Goal: Task Accomplishment & Management: Complete application form

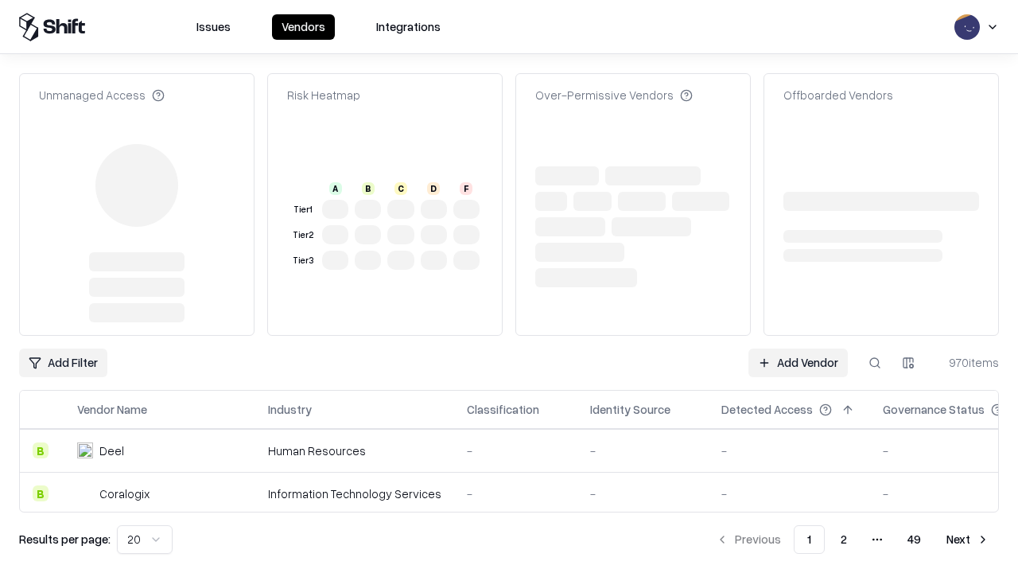
click at [798, 348] on link "Add Vendor" at bounding box center [797, 362] width 99 height 29
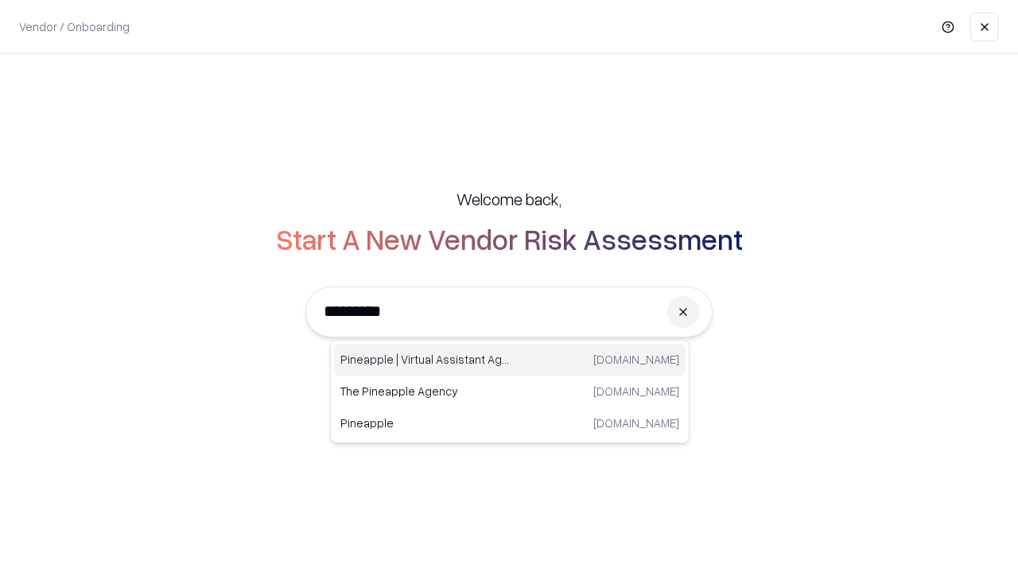
click at [510, 360] on div "Pineapple | Virtual Assistant Agency [DOMAIN_NAME]" at bounding box center [510, 360] width 352 height 32
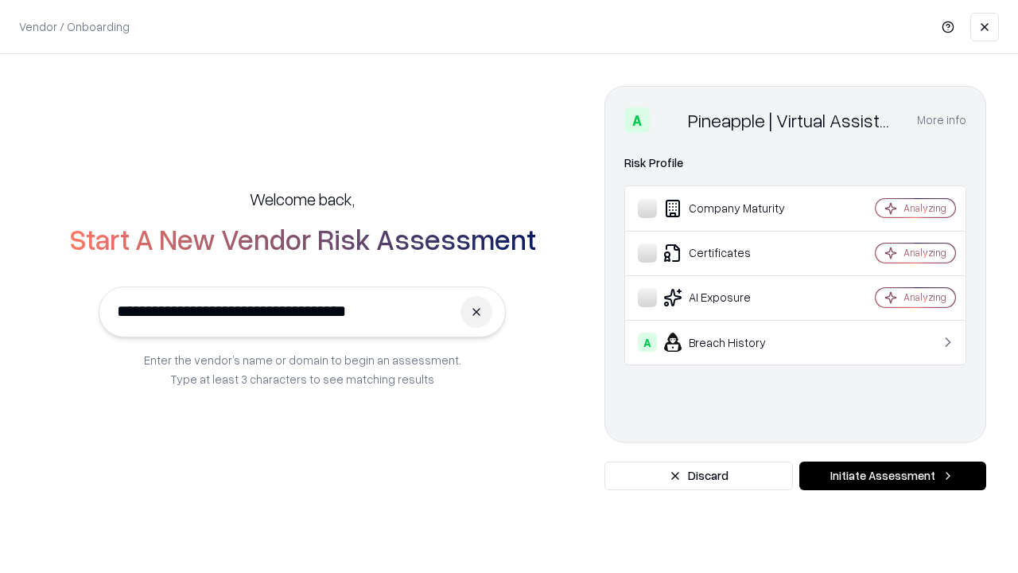
type input "**********"
click at [892, 476] on button "Initiate Assessment" at bounding box center [892, 475] width 187 height 29
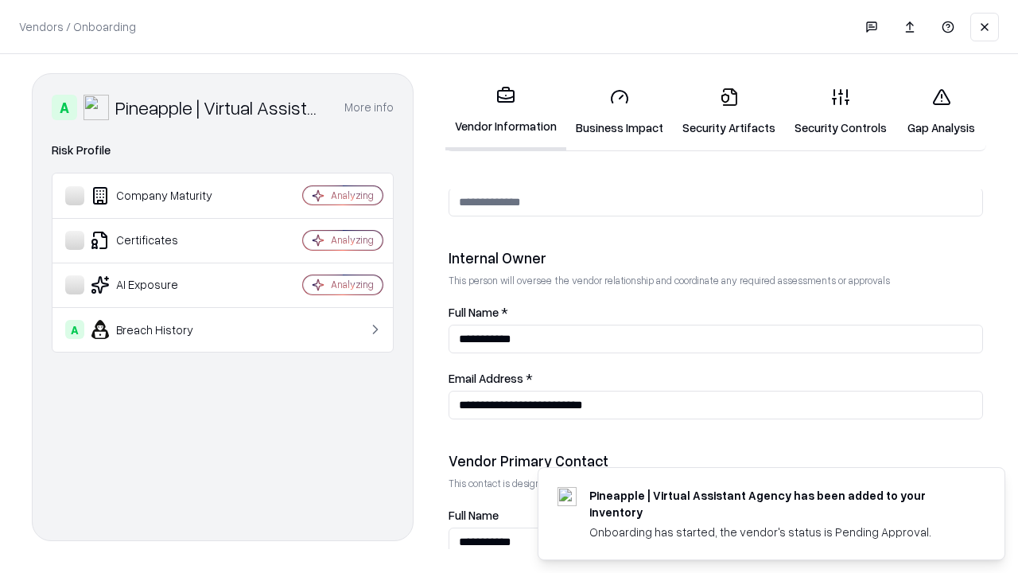
scroll to position [824, 0]
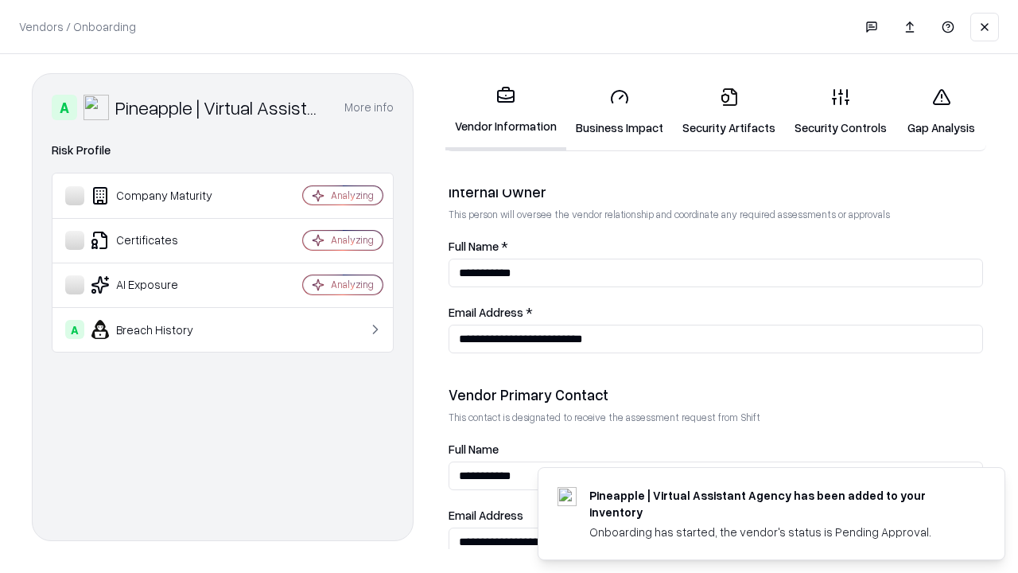
click at [620, 111] on link "Business Impact" at bounding box center [619, 112] width 107 height 74
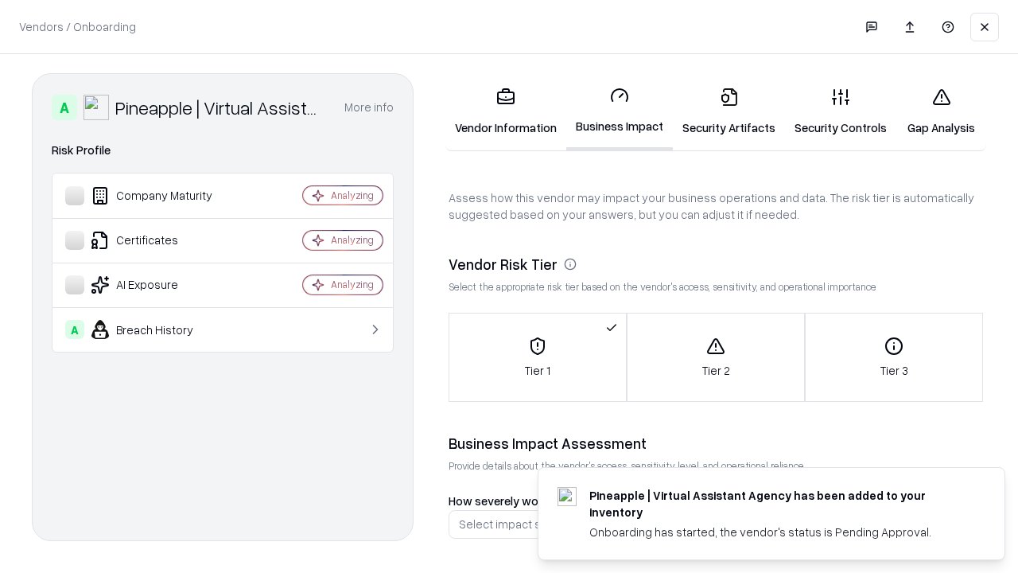
click at [729, 111] on link "Security Artifacts" at bounding box center [729, 112] width 112 height 74
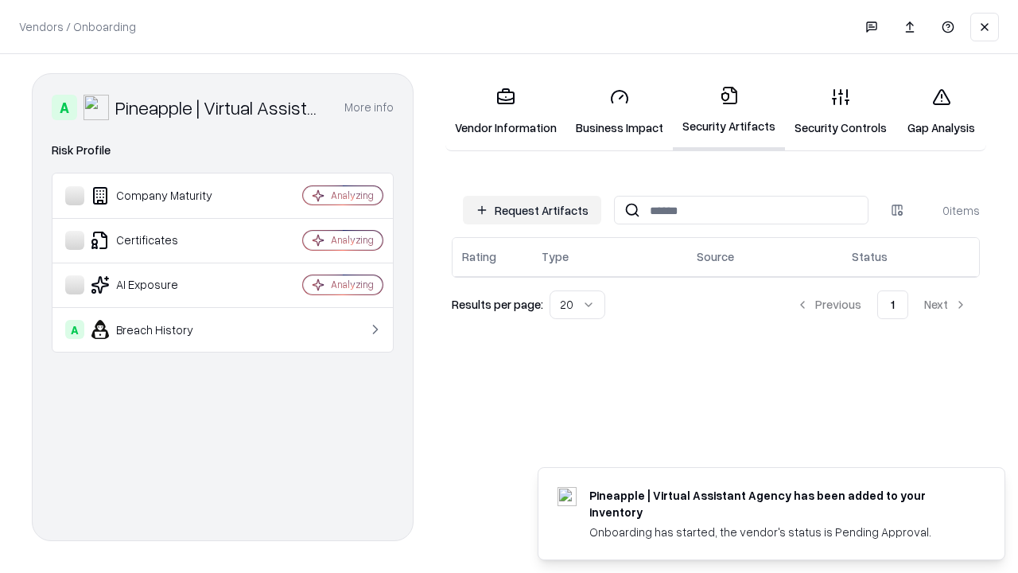
click at [532, 210] on button "Request Artifacts" at bounding box center [532, 210] width 138 height 29
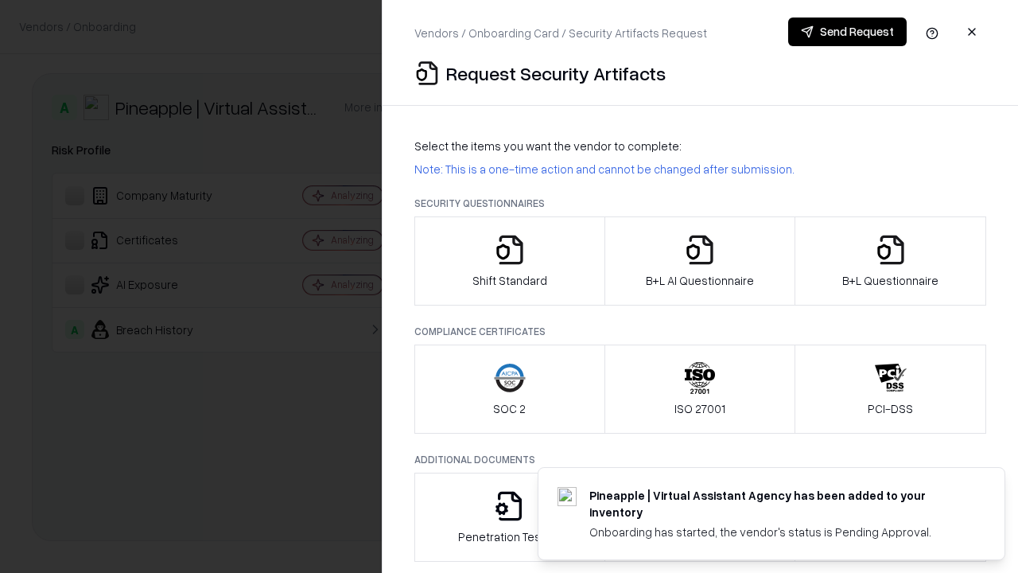
click at [509, 261] on icon "button" at bounding box center [510, 250] width 32 height 32
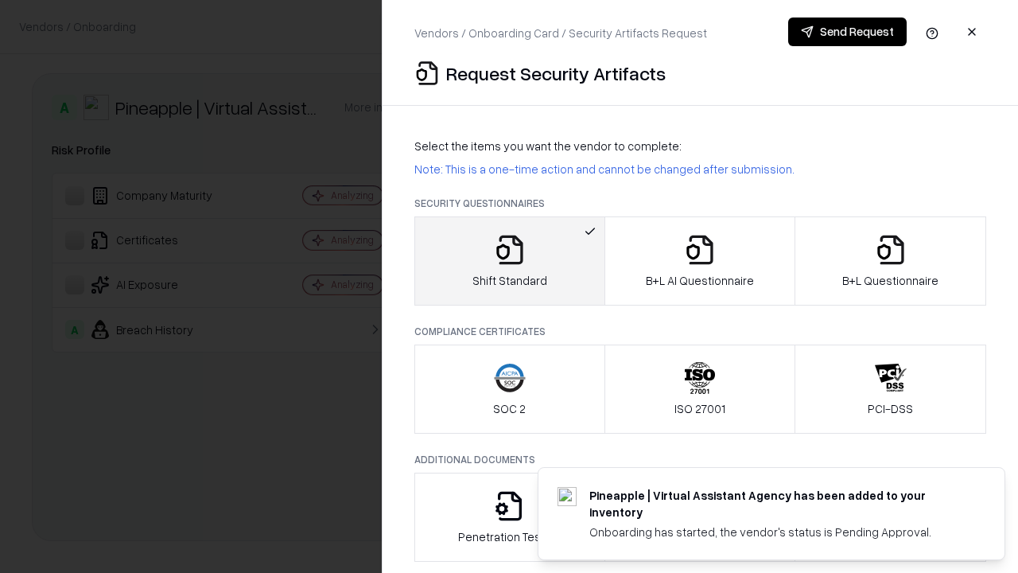
click at [847, 32] on button "Send Request" at bounding box center [847, 31] width 119 height 29
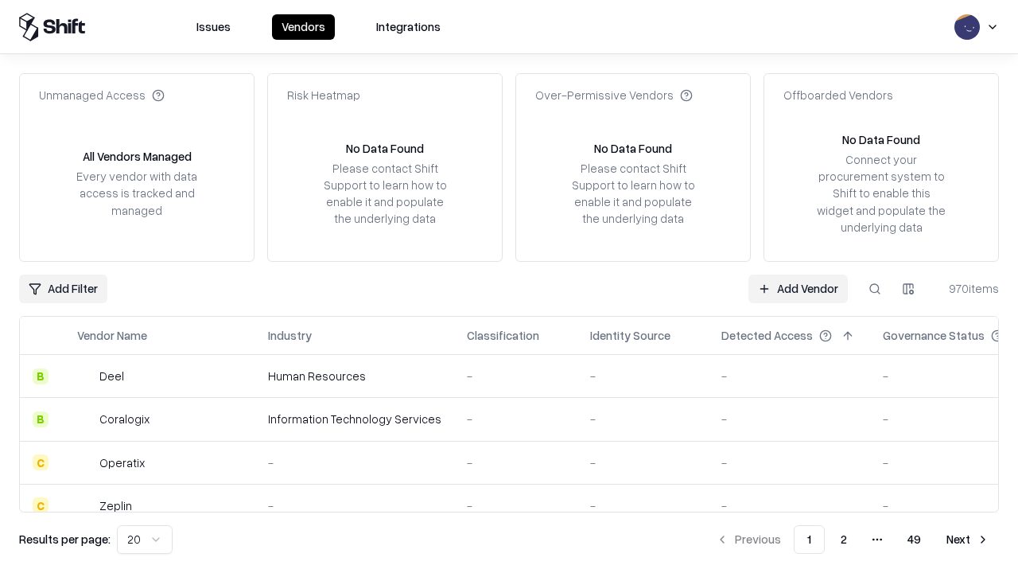
click at [875, 288] on button at bounding box center [875, 288] width 29 height 29
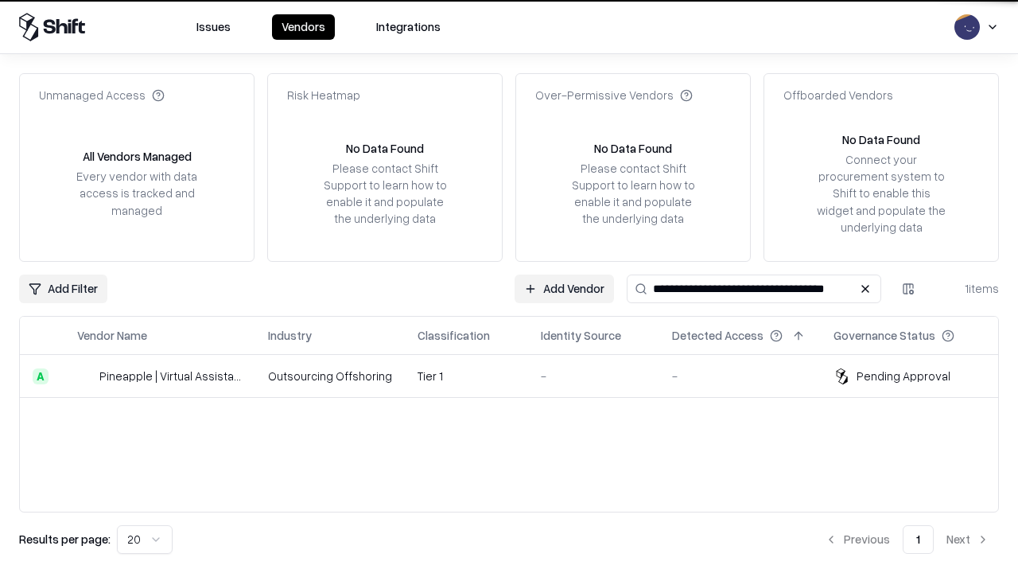
type input "**********"
click at [519, 375] on td "Tier 1" at bounding box center [466, 376] width 123 height 43
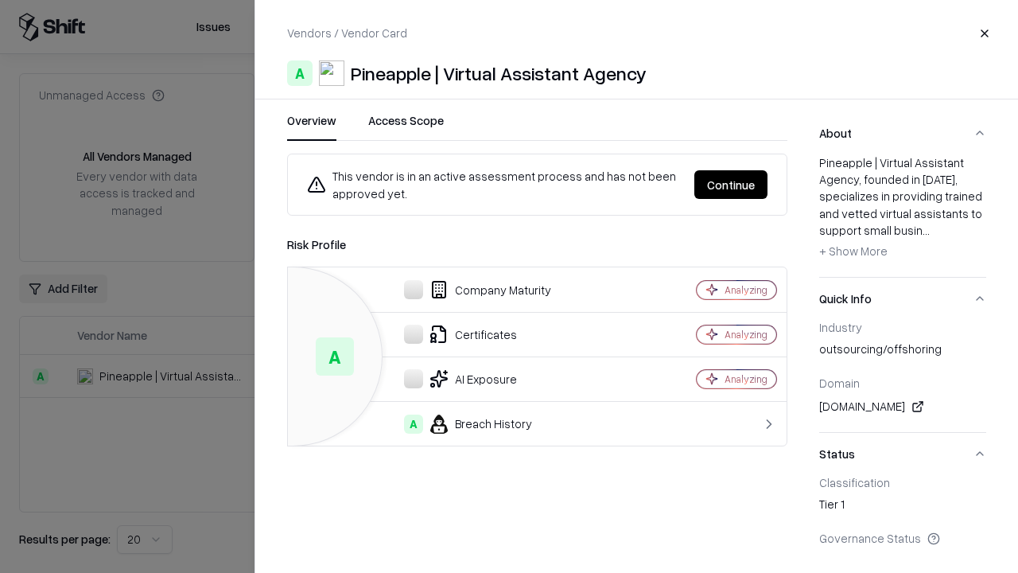
click at [731, 185] on button "Continue" at bounding box center [730, 184] width 73 height 29
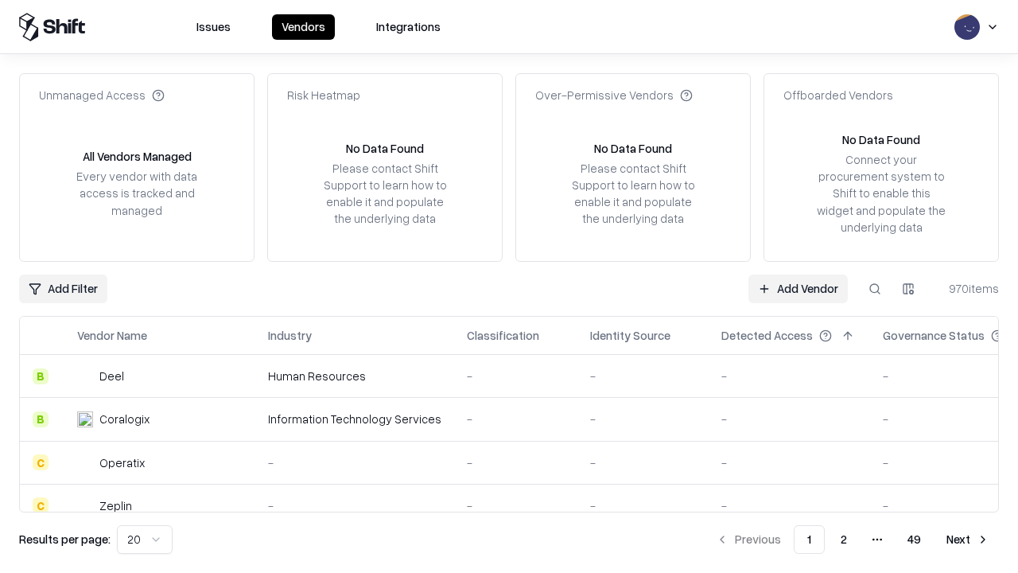
click at [798, 288] on link "Add Vendor" at bounding box center [797, 288] width 99 height 29
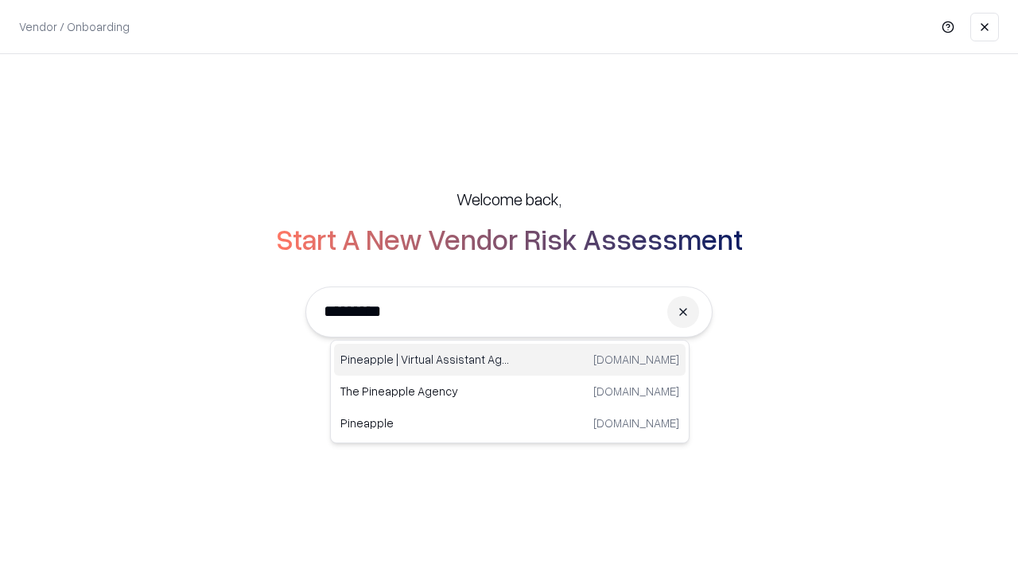
click at [510, 360] on div "Pineapple | Virtual Assistant Agency [DOMAIN_NAME]" at bounding box center [510, 360] width 352 height 32
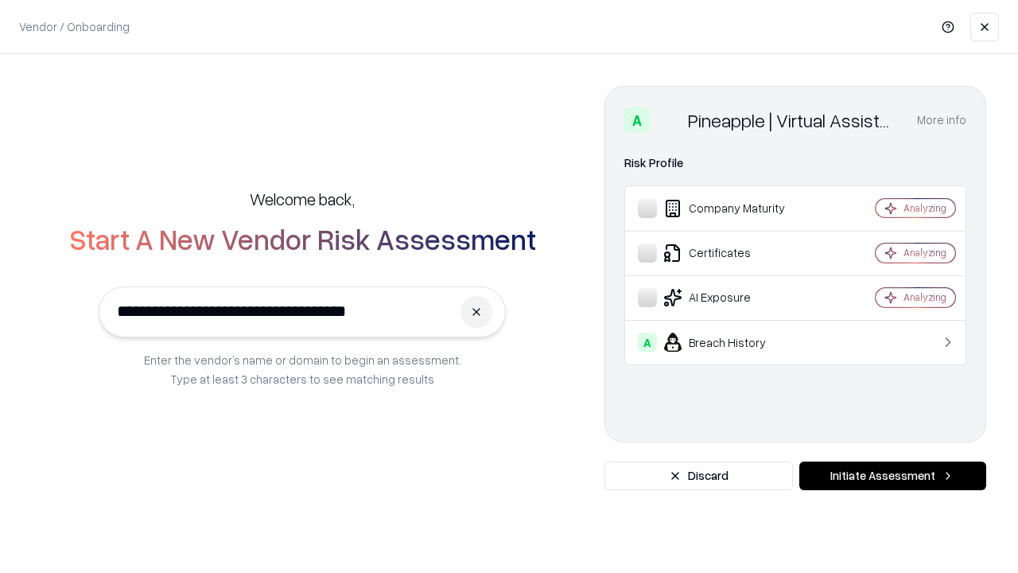
type input "**********"
click at [892, 476] on button "Initiate Assessment" at bounding box center [892, 475] width 187 height 29
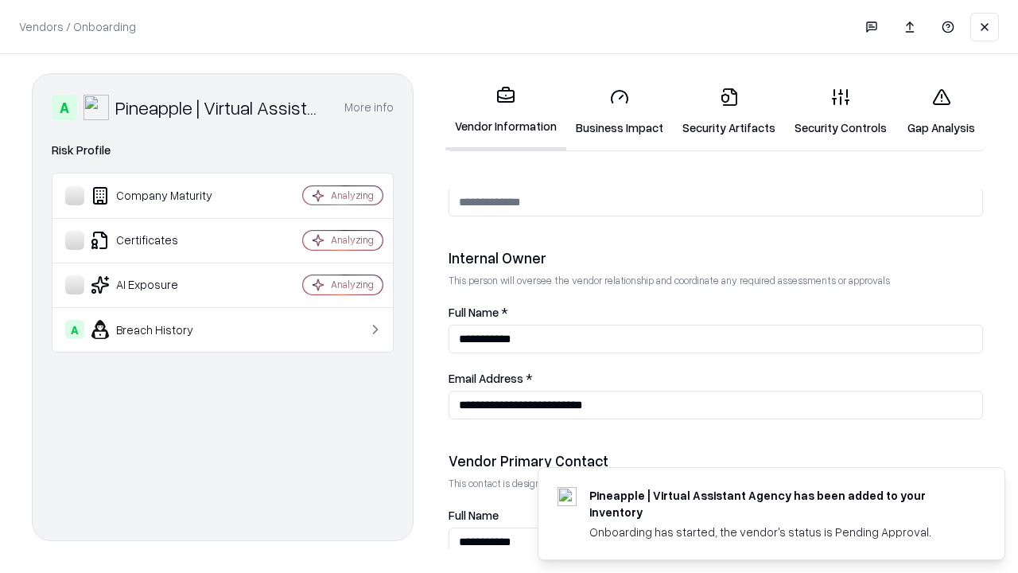
scroll to position [824, 0]
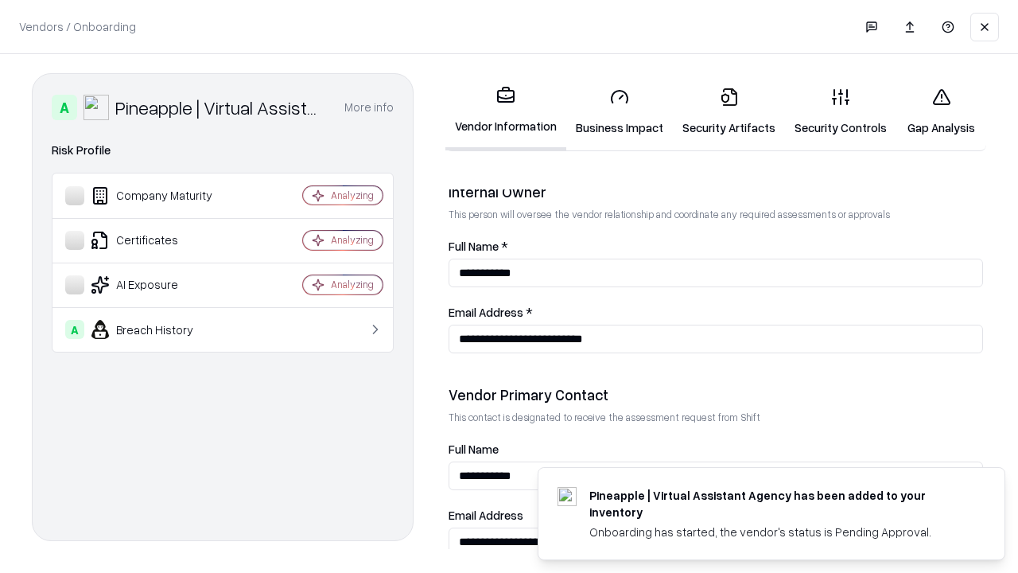
click at [941, 111] on link "Gap Analysis" at bounding box center [941, 112] width 90 height 74
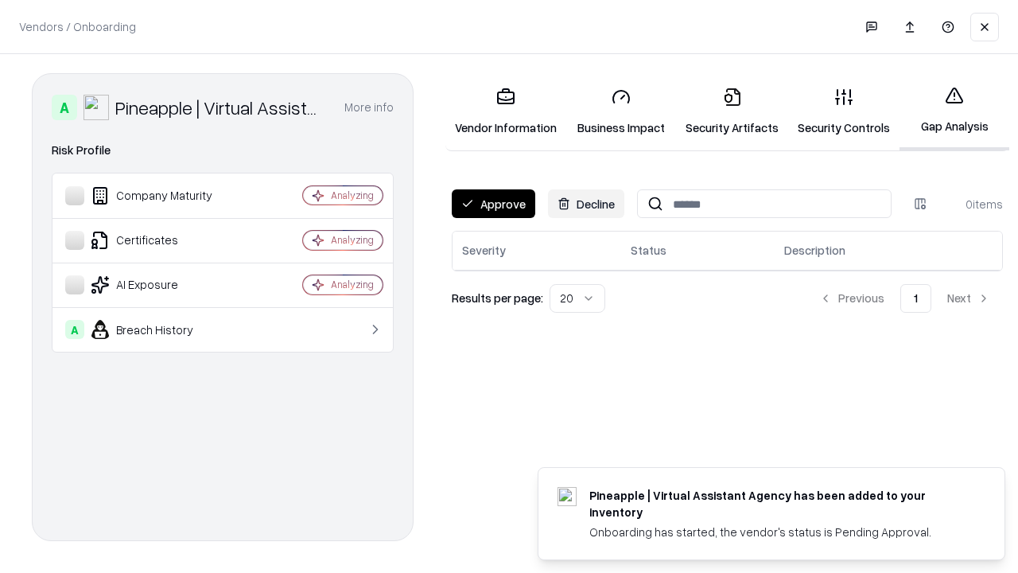
click at [493, 204] on button "Approve" at bounding box center [494, 203] width 84 height 29
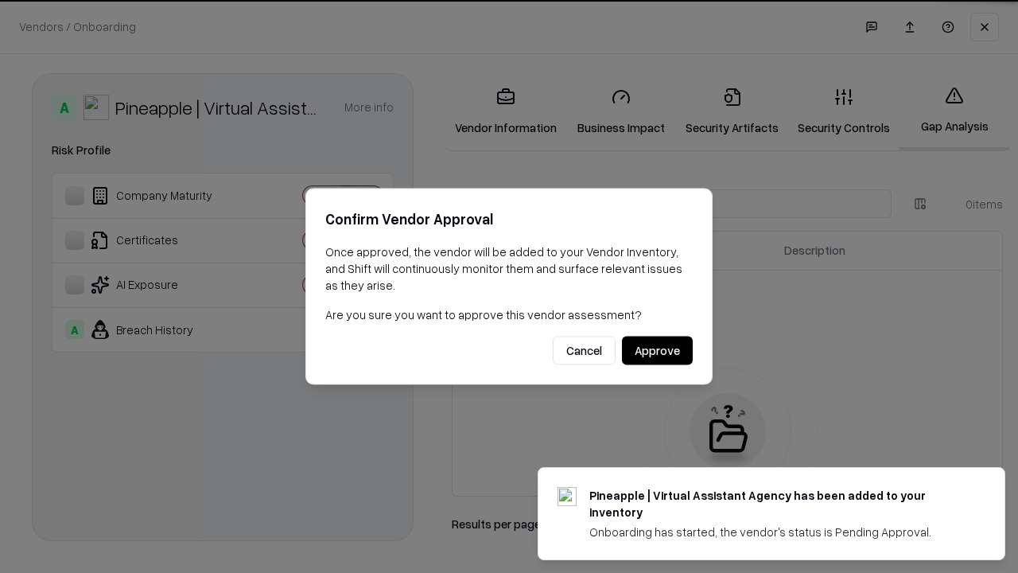
click at [657, 350] on button "Approve" at bounding box center [657, 350] width 71 height 29
